Goal: Check status: Check status

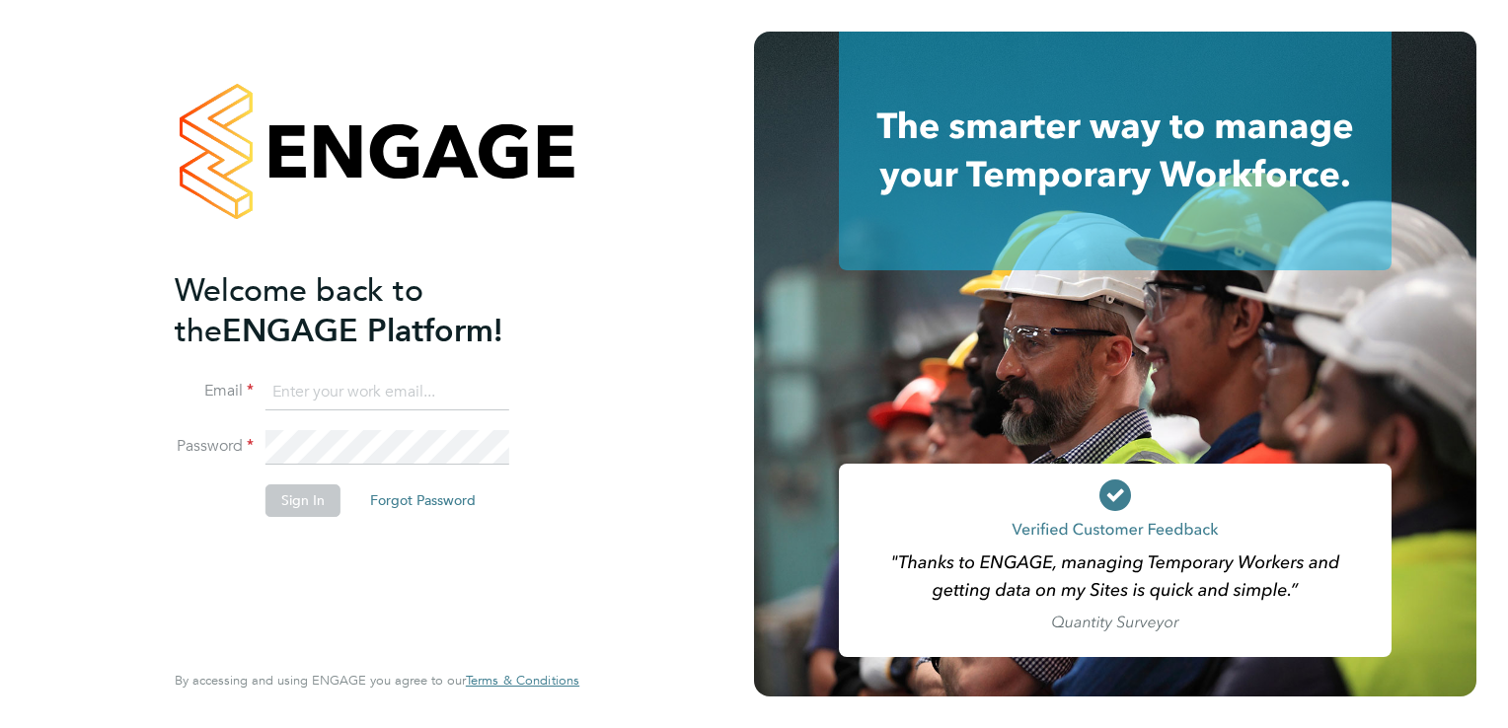
type input "laurence.murphy@bhafc.co.uk"
click at [297, 507] on button "Sign In" at bounding box center [303, 501] width 75 height 32
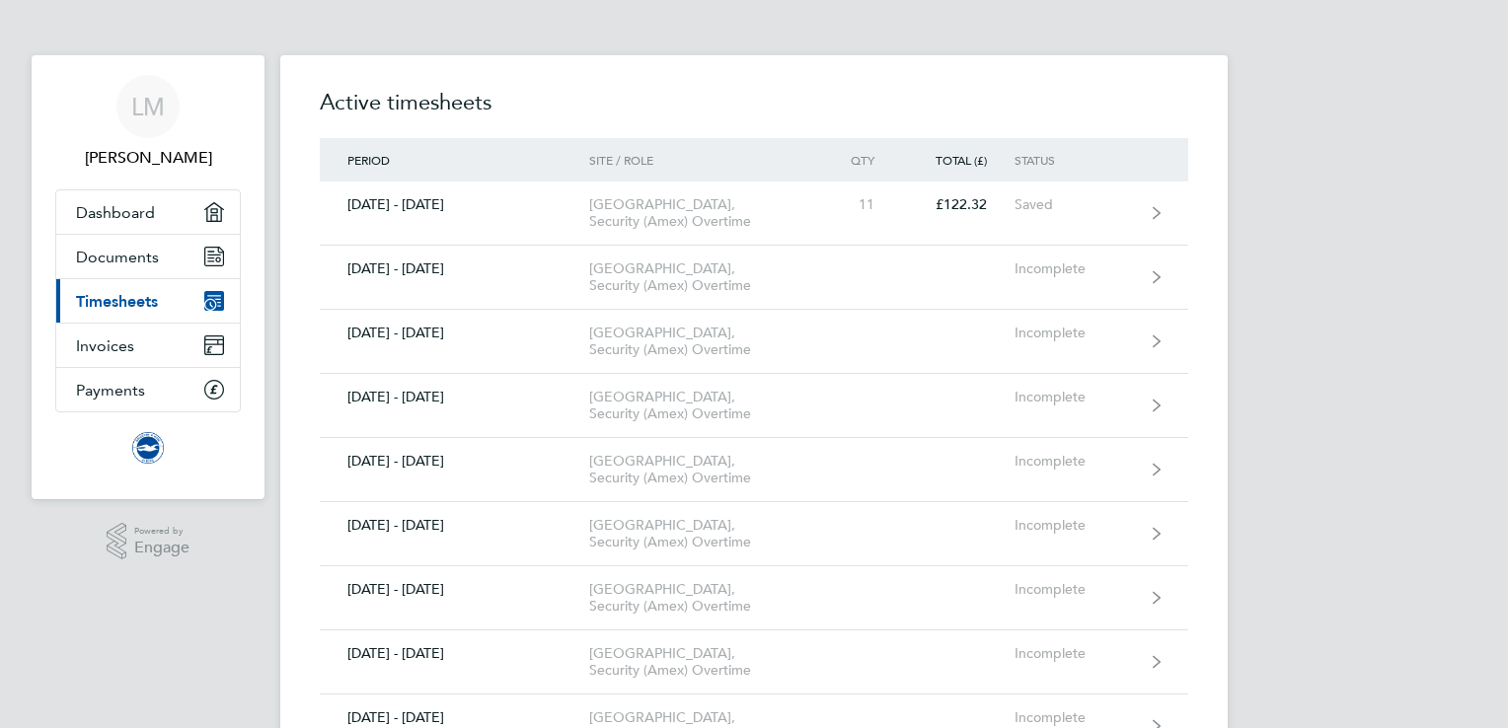
click at [106, 301] on span "Timesheets" at bounding box center [117, 301] width 82 height 19
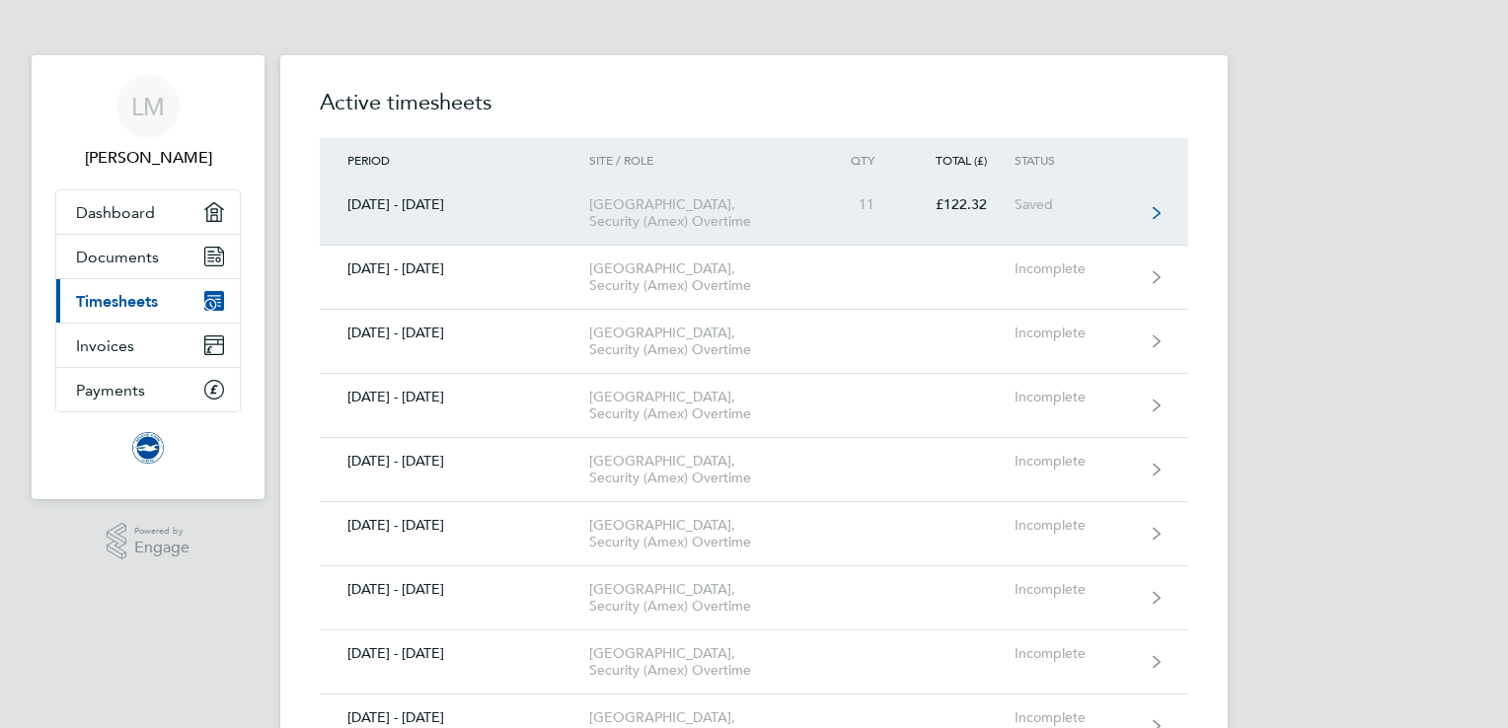
click at [626, 222] on div "[GEOGRAPHIC_DATA], Security (Amex) Overtime" at bounding box center [702, 213] width 226 height 34
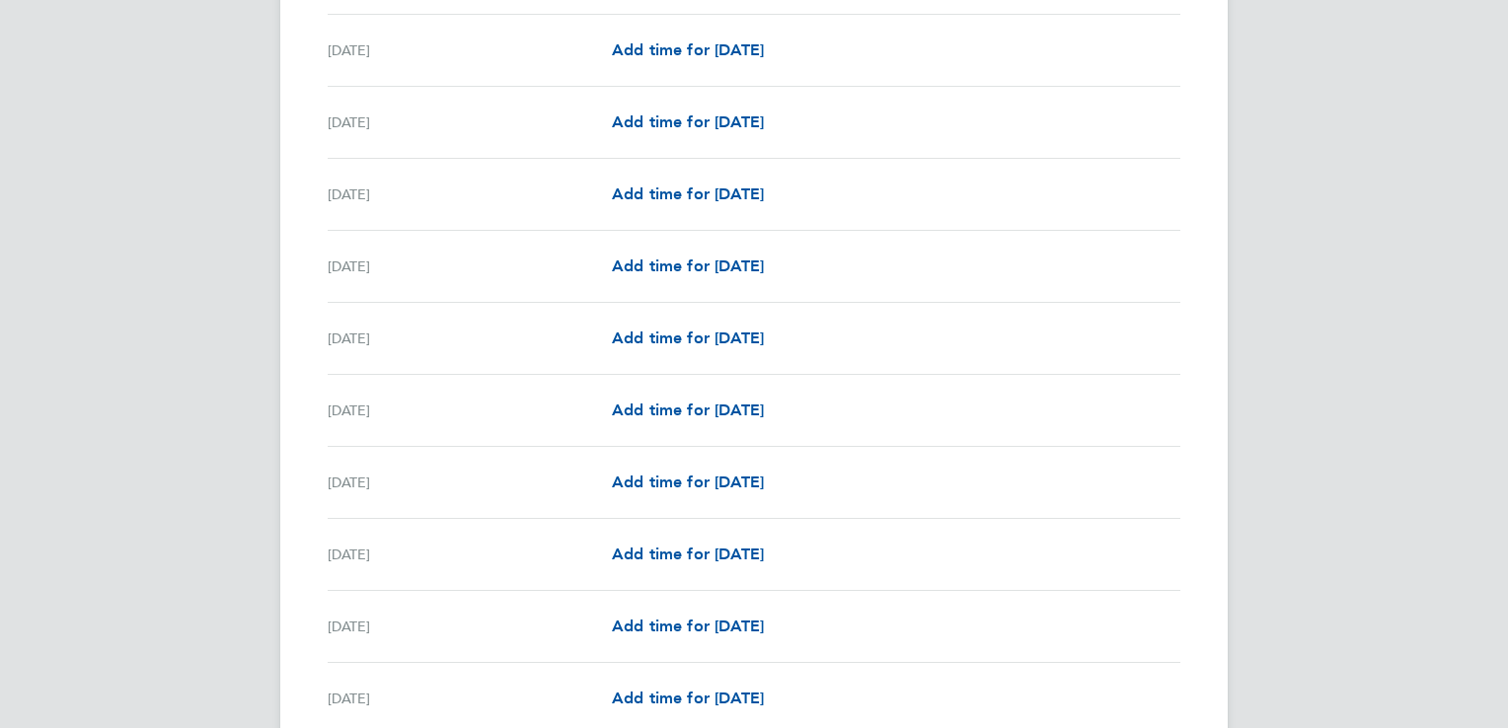
scroll to position [1875, 0]
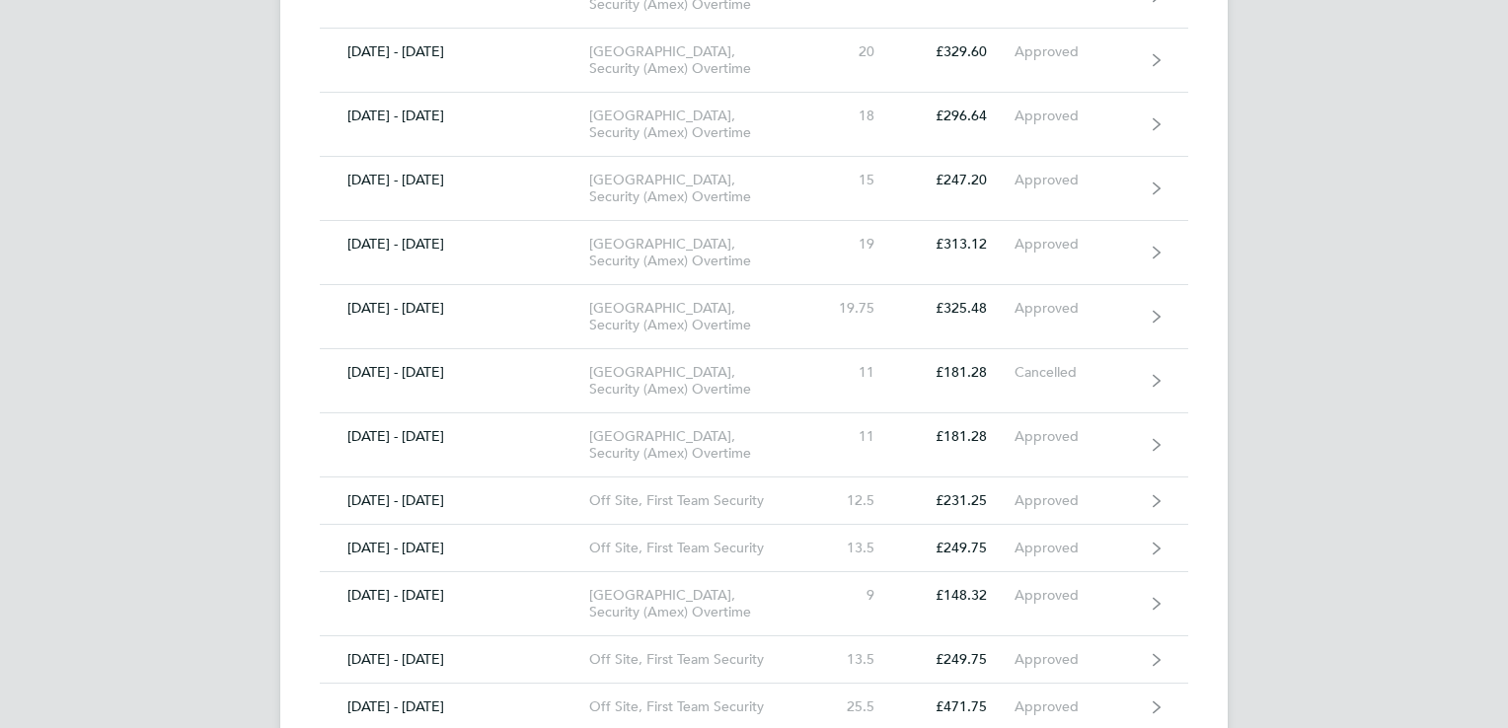
scroll to position [7344, 0]
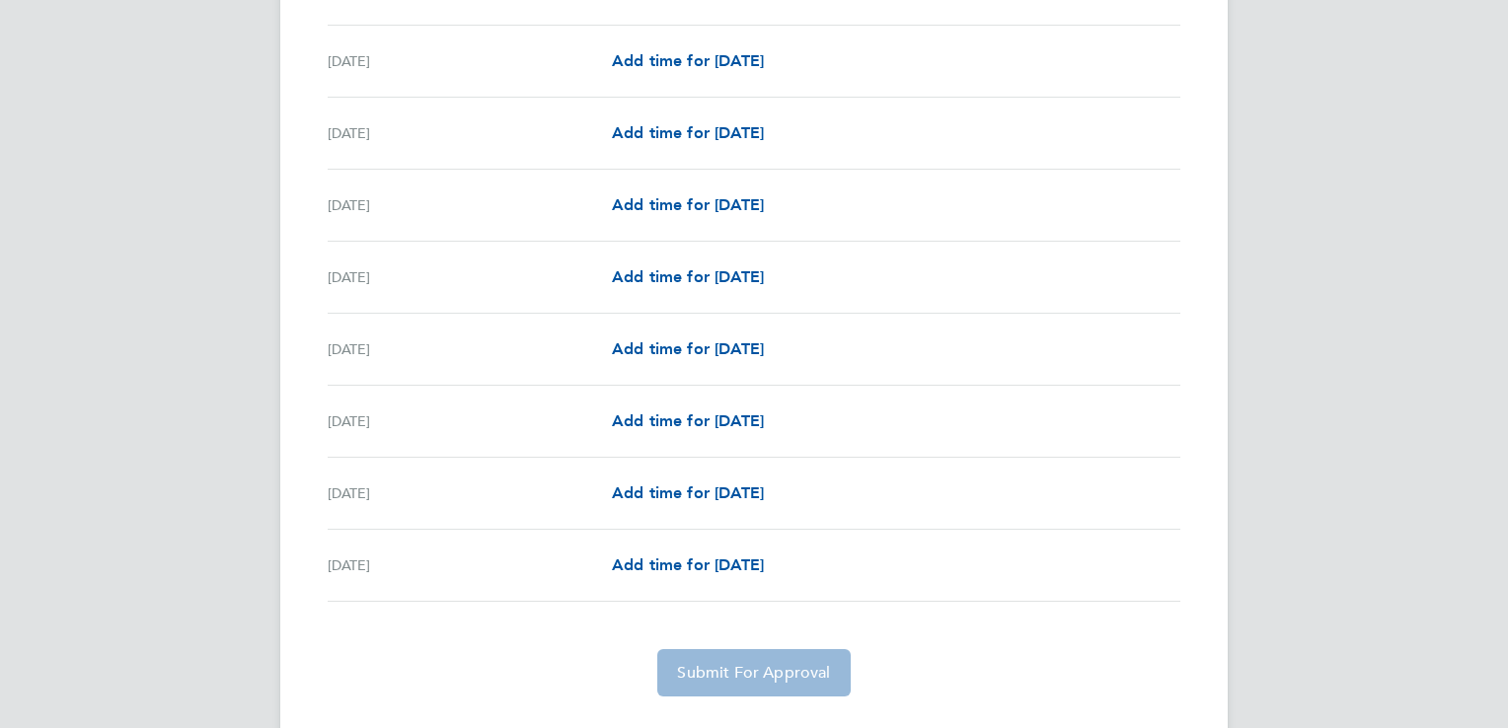
scroll to position [1974, 0]
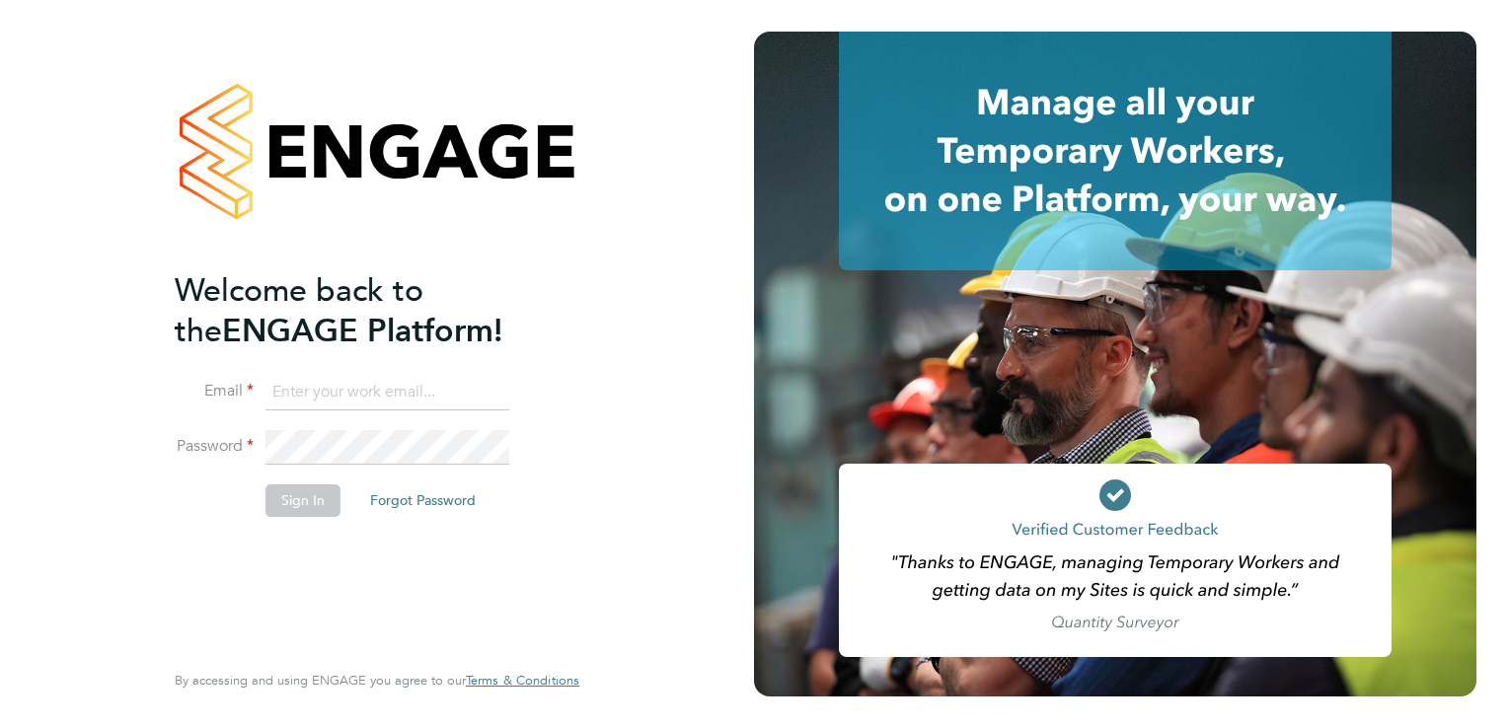
type input "laurence.murphy@bhafc.co.uk"
click at [308, 510] on button "Sign In" at bounding box center [303, 501] width 75 height 32
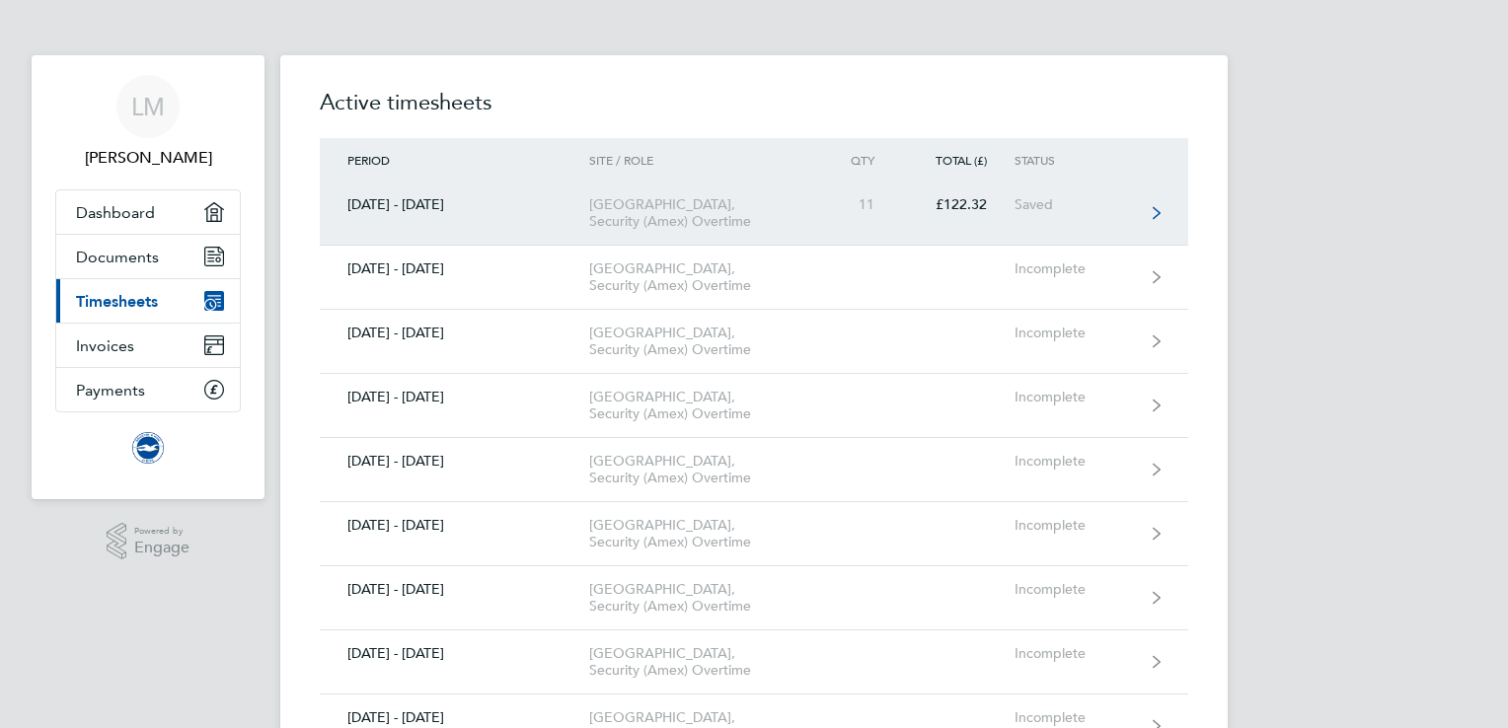
click at [426, 219] on link "[DATE] - [DATE] [GEOGRAPHIC_DATA], Security (Amex) Overtime 11 £122.32 Saved" at bounding box center [754, 214] width 869 height 64
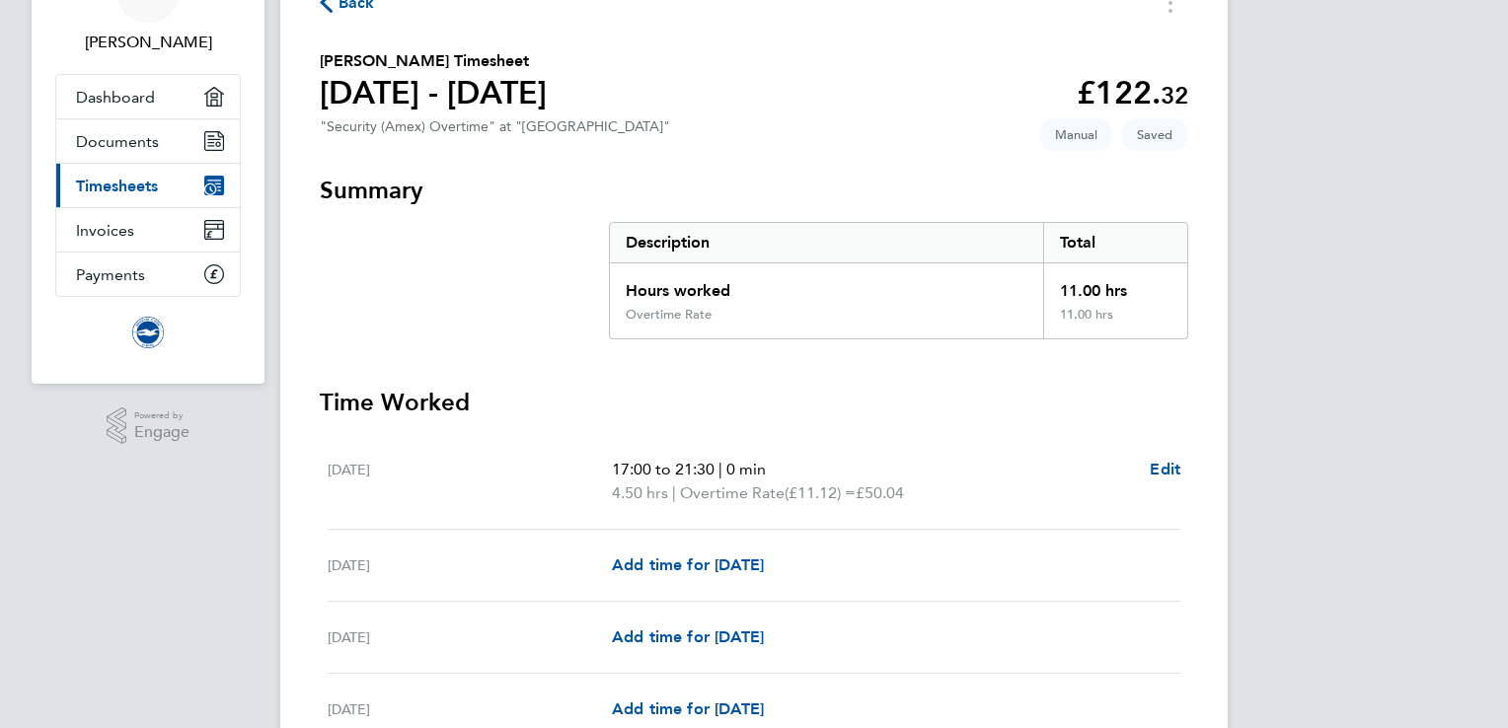
scroll to position [197, 0]
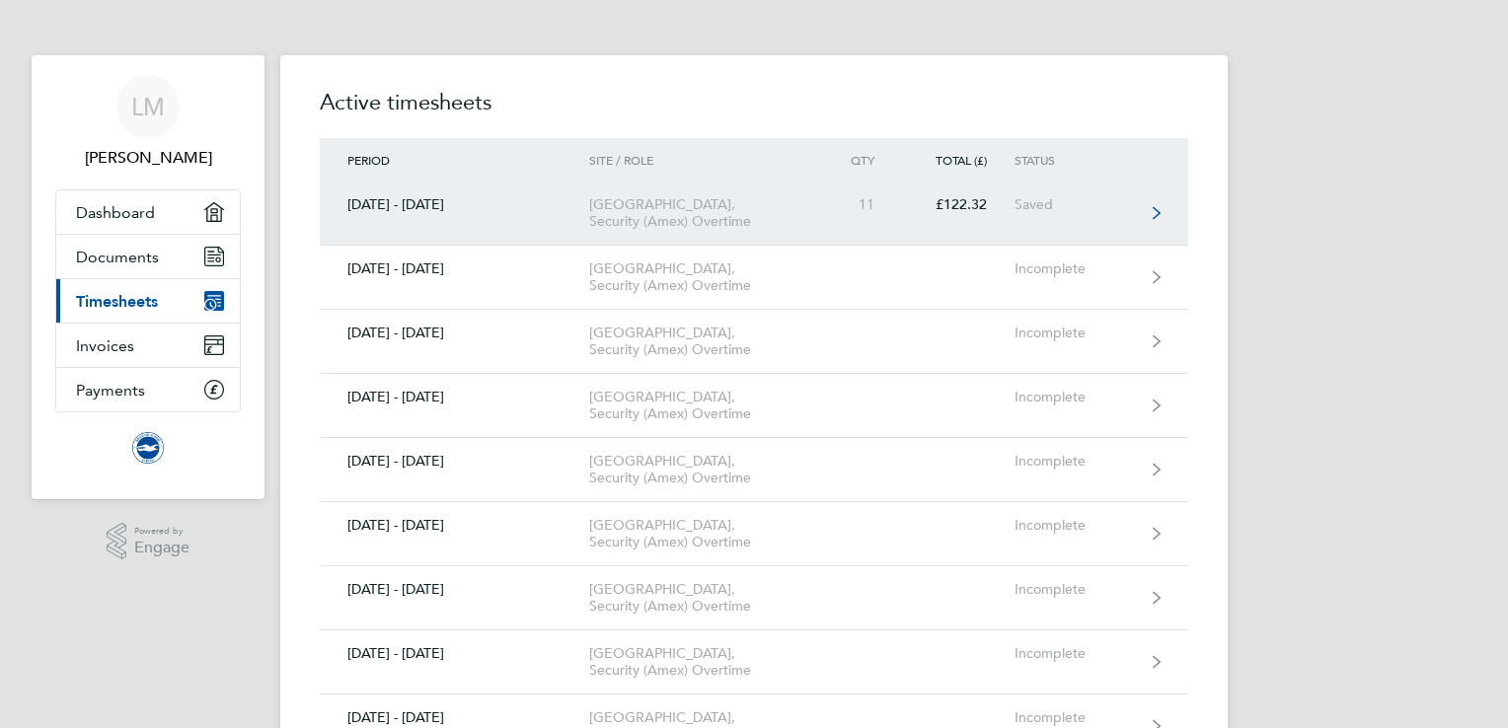
click at [452, 239] on link "[DATE] - [DATE] [GEOGRAPHIC_DATA], Security (Amex) Overtime 11 £122.32 Saved" at bounding box center [754, 214] width 869 height 64
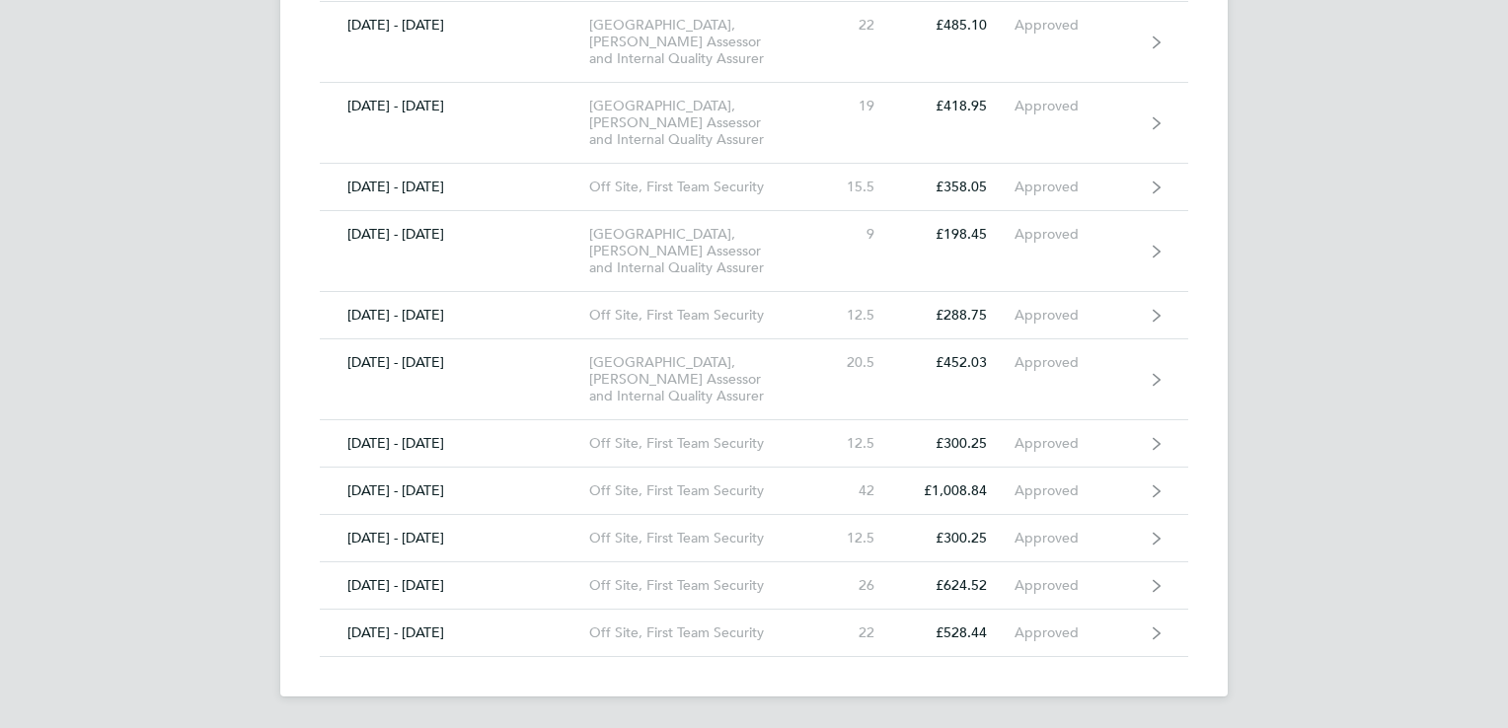
scroll to position [10099, 0]
